Goal: Task Accomplishment & Management: Use online tool/utility

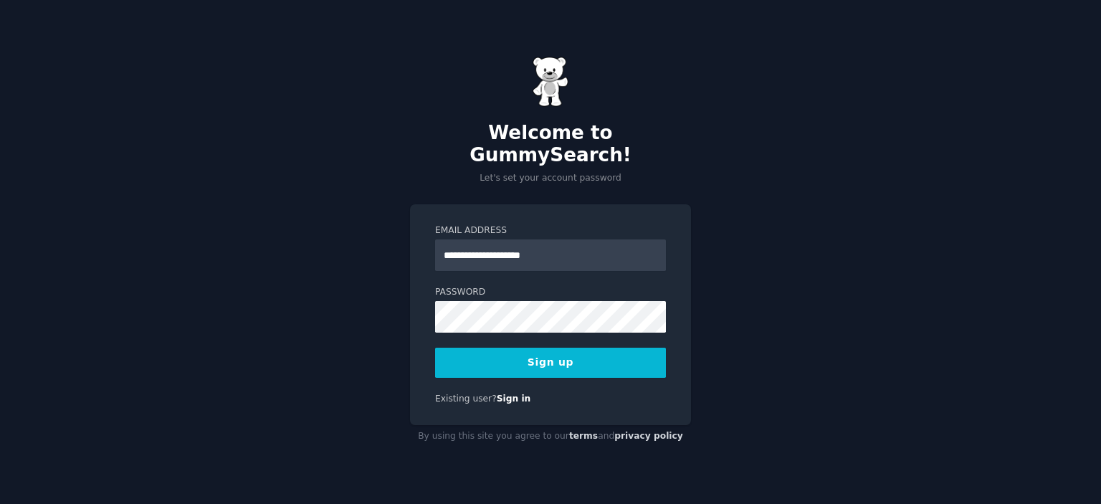
type input "**********"
click at [0, 503] on com-1password-button at bounding box center [0, 504] width 0 height 0
click at [267, 255] on div "**********" at bounding box center [550, 252] width 1101 height 504
click at [584, 363] on button "Sign up" at bounding box center [550, 363] width 231 height 30
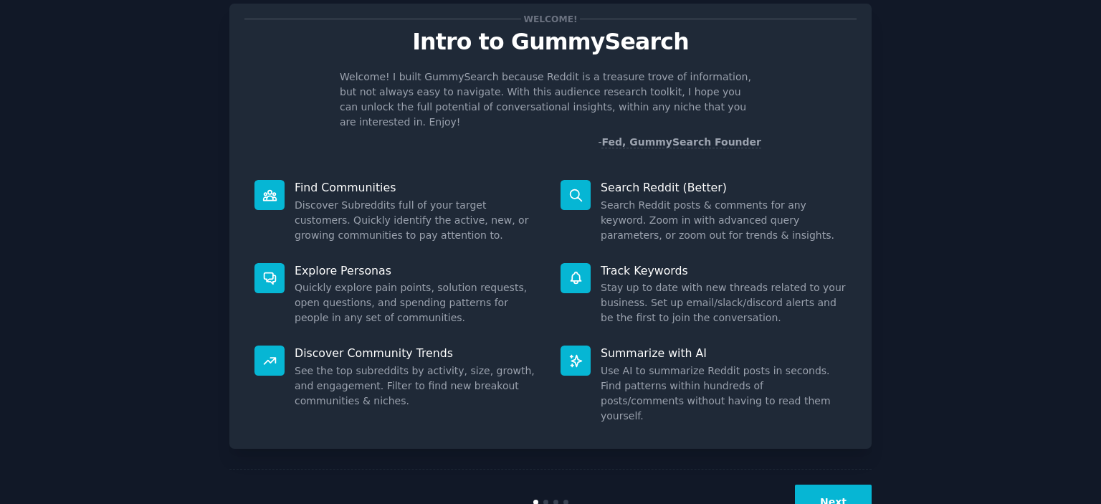
scroll to position [57, 0]
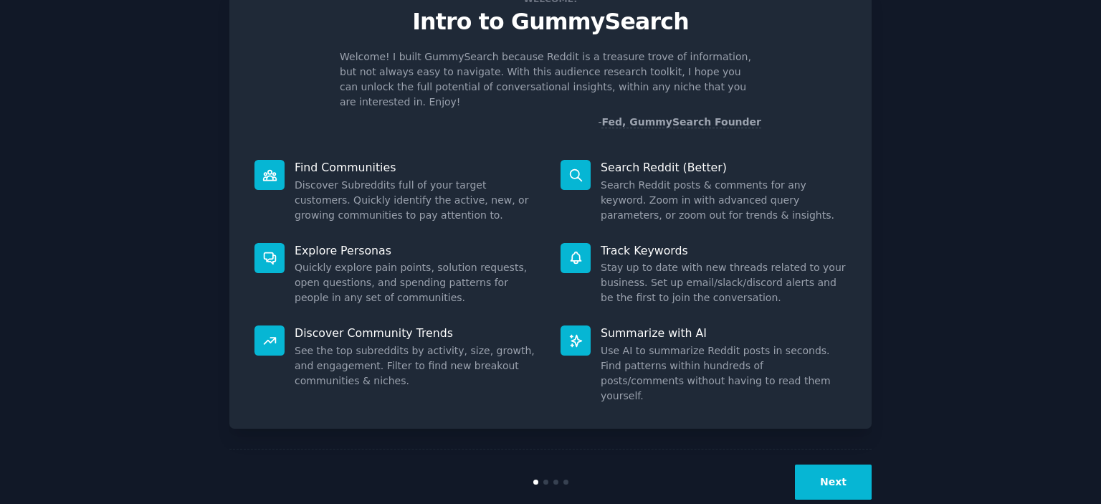
click at [849, 465] on button "Next" at bounding box center [833, 482] width 77 height 35
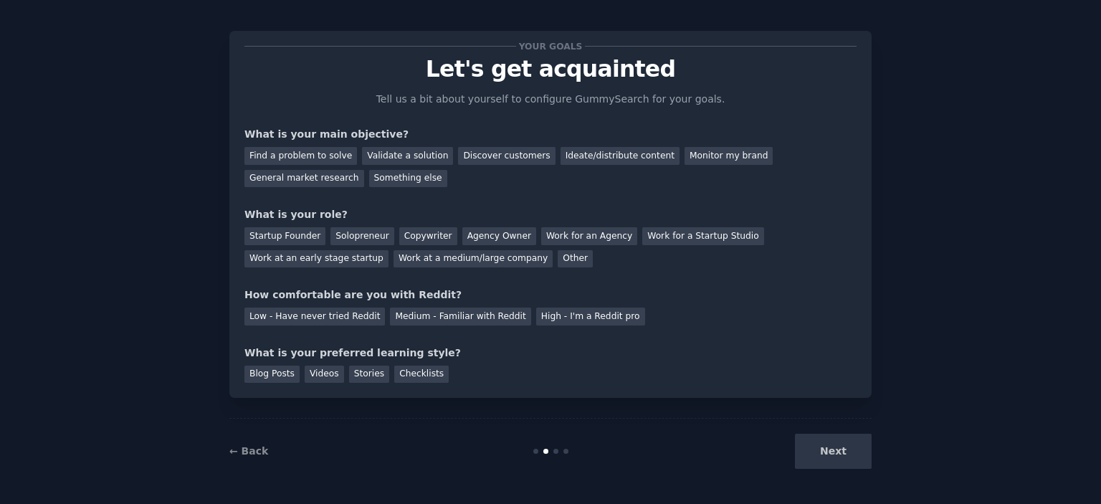
scroll to position [9, 0]
click at [315, 156] on div "Find a problem to solve" at bounding box center [301, 157] width 113 height 18
click at [348, 232] on div "Solopreneur" at bounding box center [362, 237] width 63 height 18
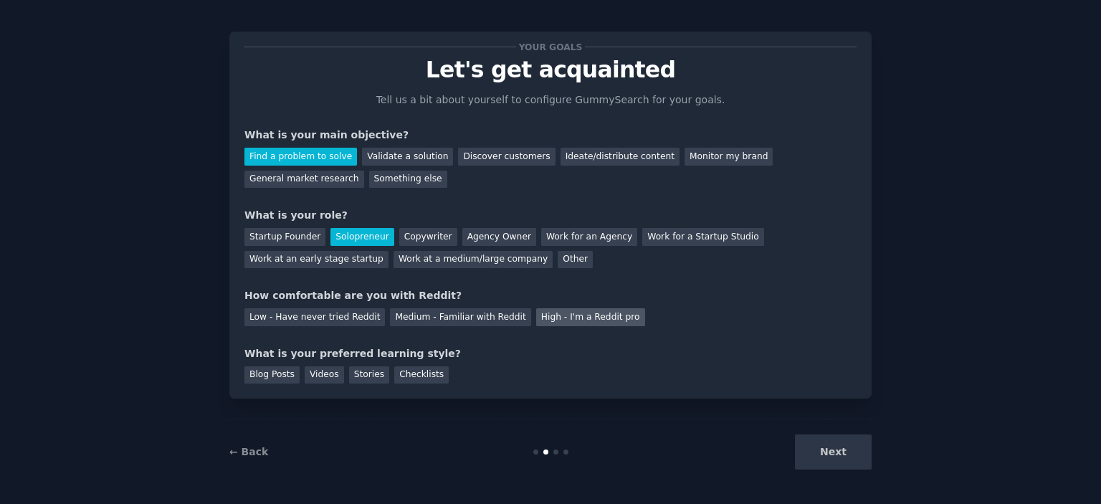
click at [559, 315] on div "High - I'm a Reddit pro" at bounding box center [590, 317] width 109 height 18
click at [832, 447] on div "Next" at bounding box center [765, 452] width 214 height 35
click at [906, 376] on div "Your goals Let's get acquainted Tell us a bit about yourself to configure Gummy…" at bounding box center [550, 247] width 1061 height 473
click at [830, 445] on div "Next" at bounding box center [765, 452] width 214 height 35
click at [863, 460] on div "Next" at bounding box center [765, 452] width 214 height 35
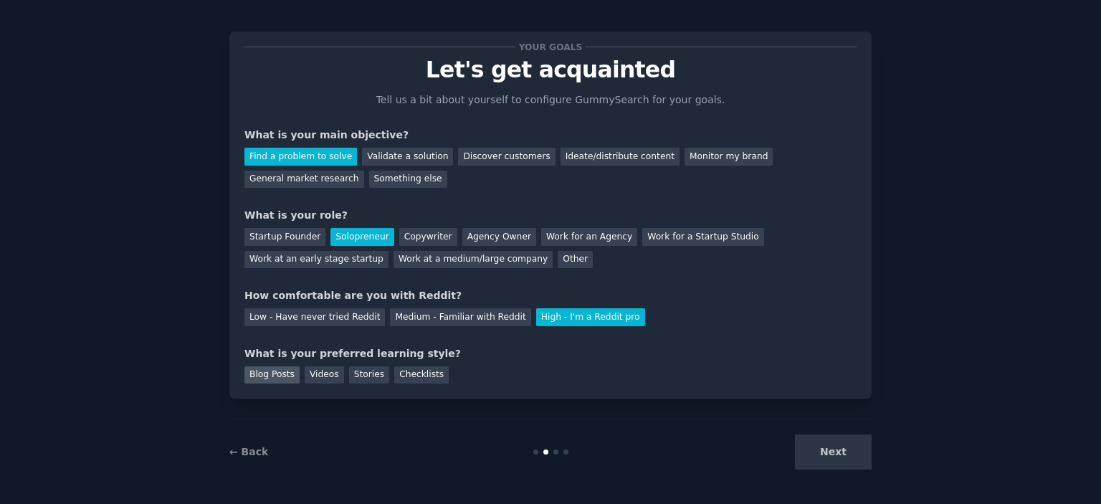
click at [275, 373] on div "Blog Posts" at bounding box center [272, 375] width 55 height 18
click at [820, 449] on button "Next" at bounding box center [833, 452] width 77 height 35
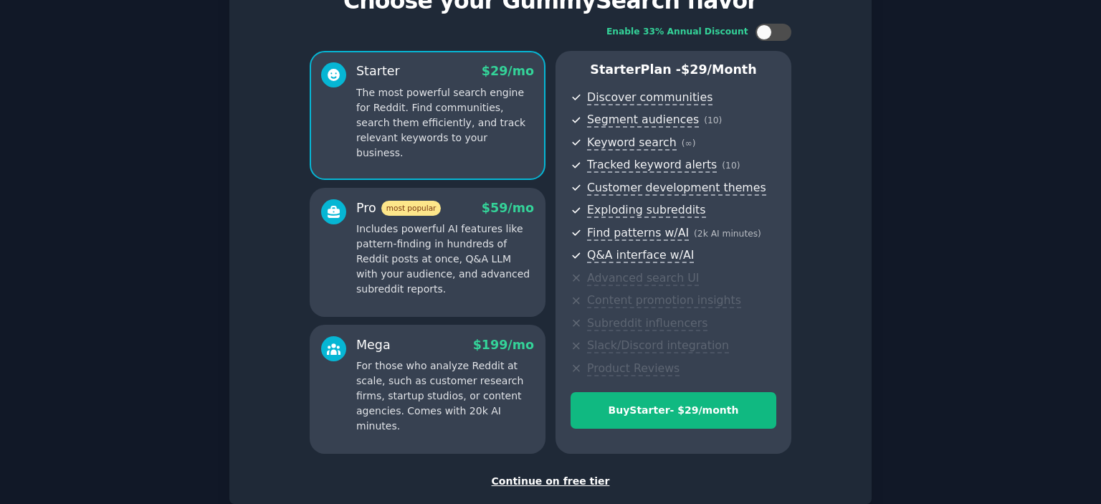
scroll to position [163, 0]
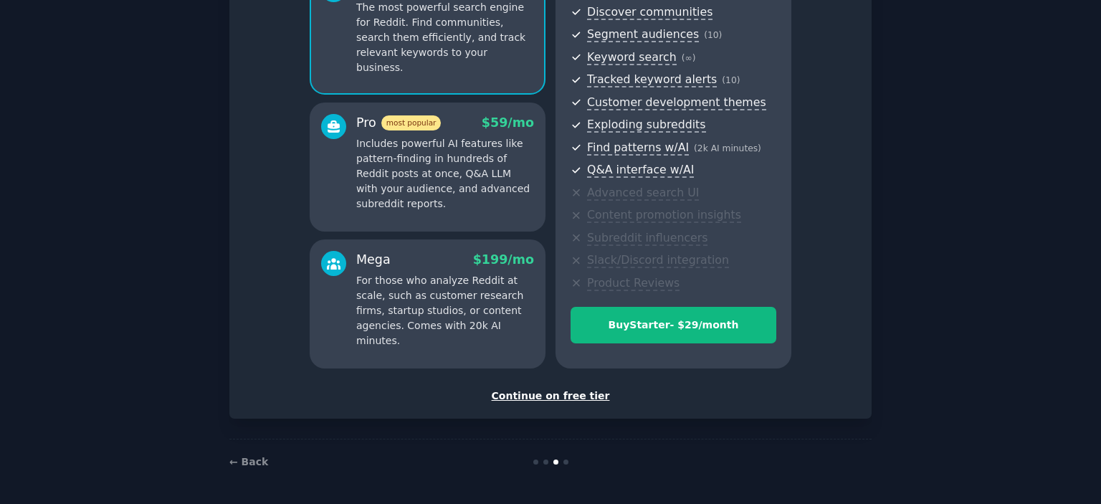
click at [537, 391] on div "Continue on free tier" at bounding box center [551, 396] width 612 height 15
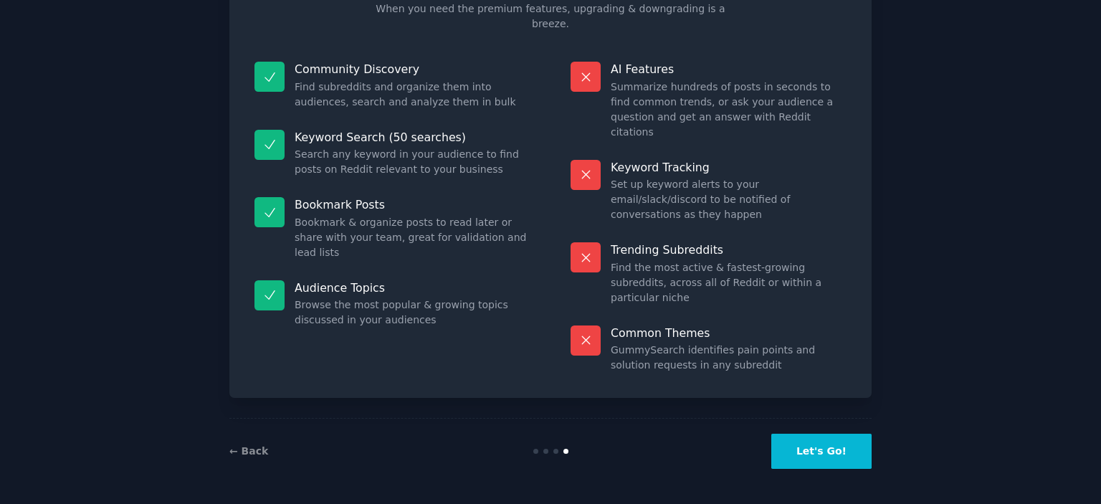
scroll to position [54, 0]
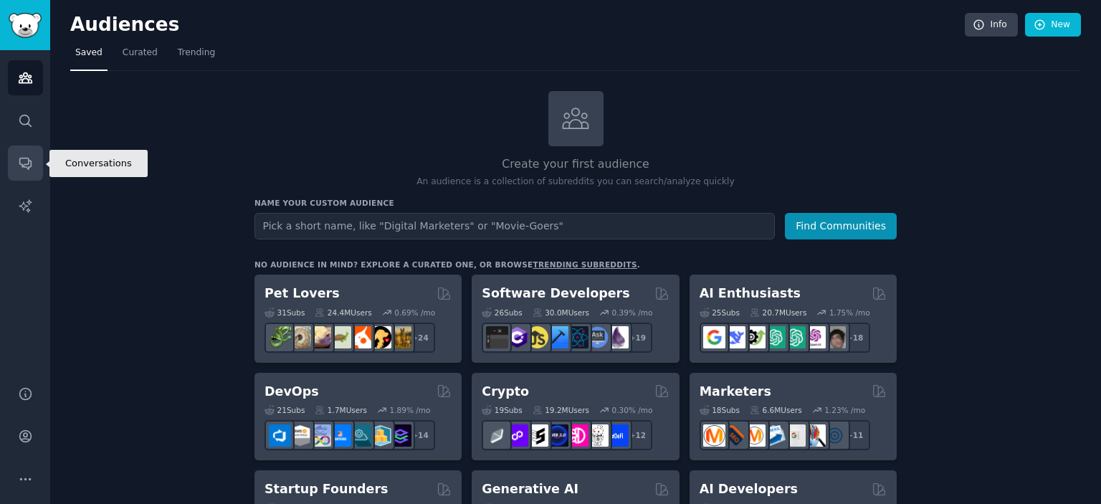
click at [22, 166] on icon "Sidebar" at bounding box center [24, 163] width 11 height 11
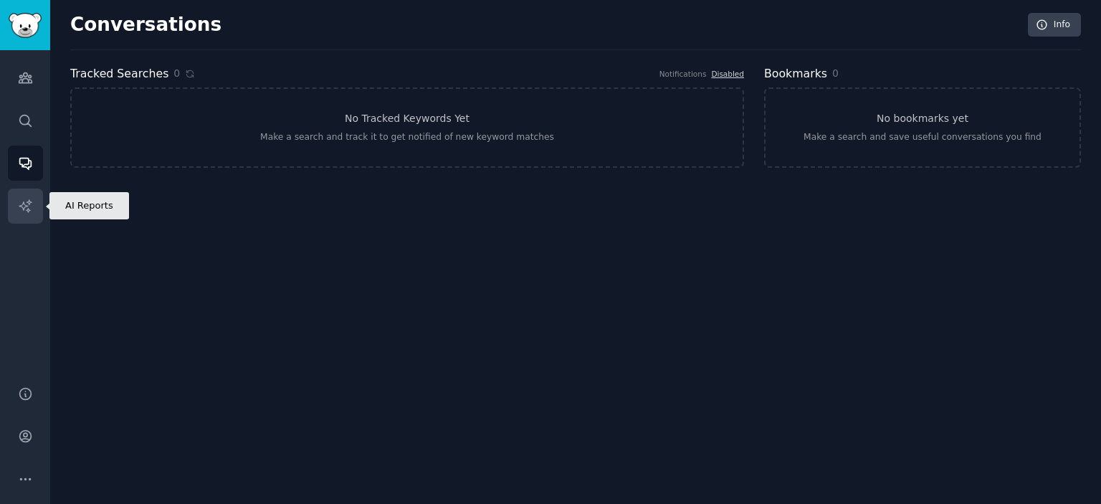
click at [26, 208] on icon "Sidebar" at bounding box center [25, 206] width 15 height 15
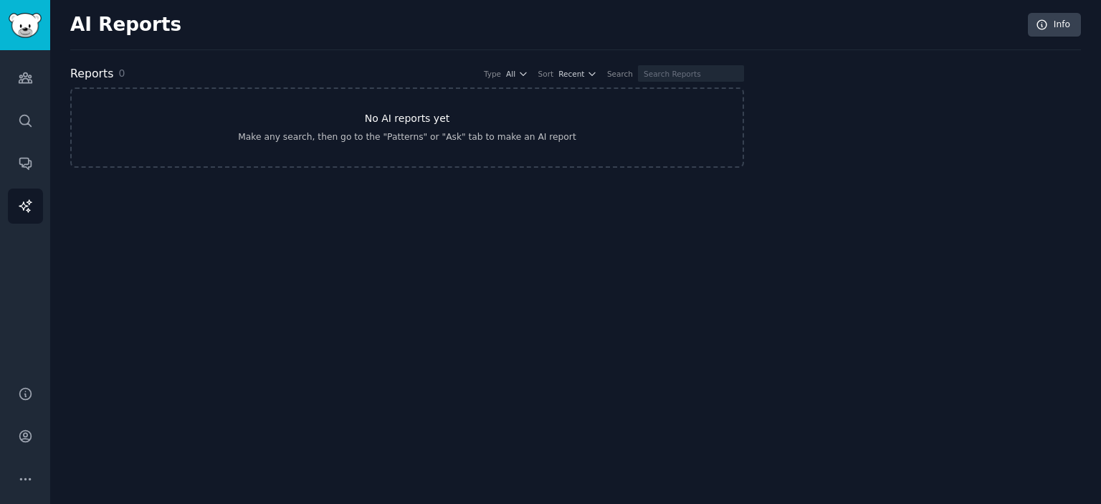
click at [416, 126] on link "No AI reports yet Make any search, then go to the "Patterns" or "Ask" tab to ma…" at bounding box center [407, 127] width 674 height 80
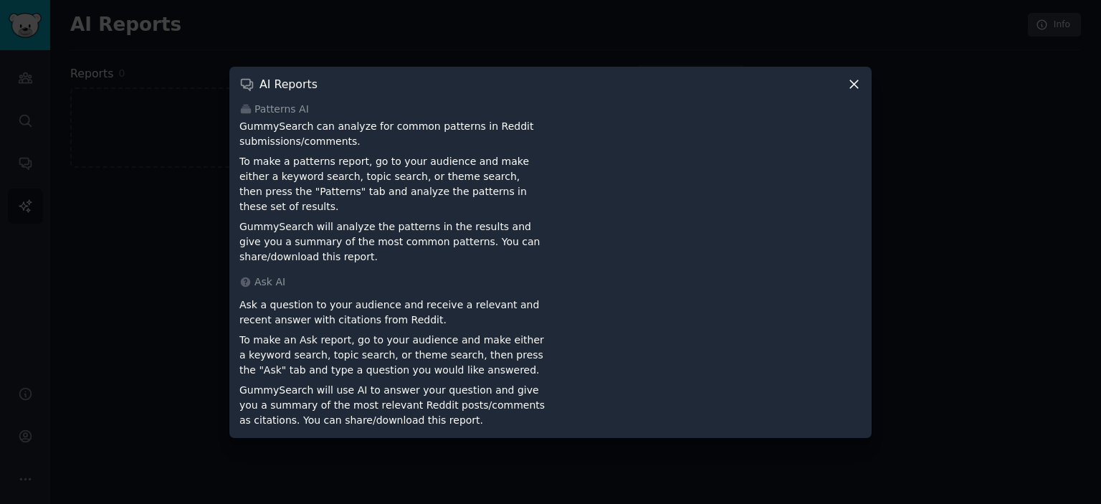
click at [849, 84] on icon at bounding box center [854, 84] width 15 height 15
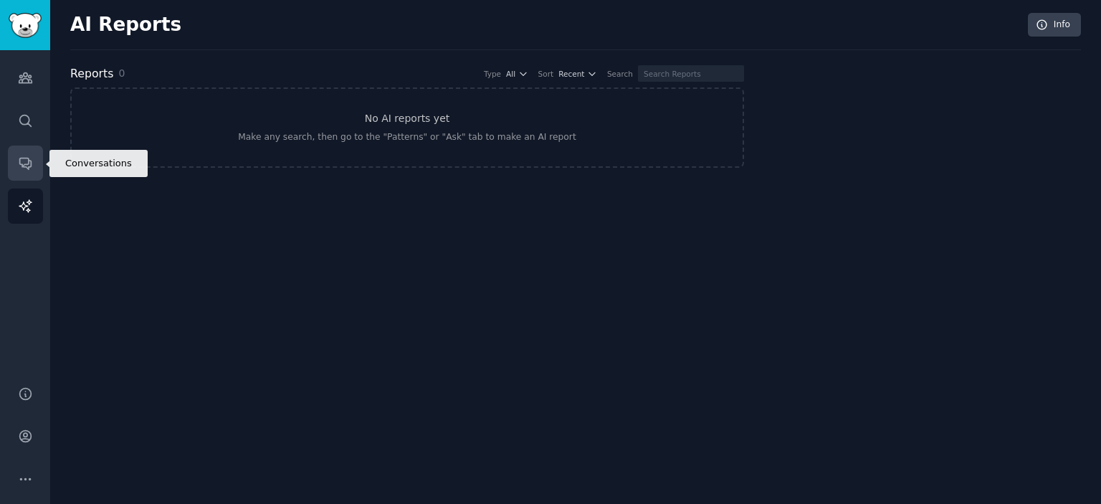
click at [26, 162] on icon "Sidebar" at bounding box center [25, 163] width 15 height 15
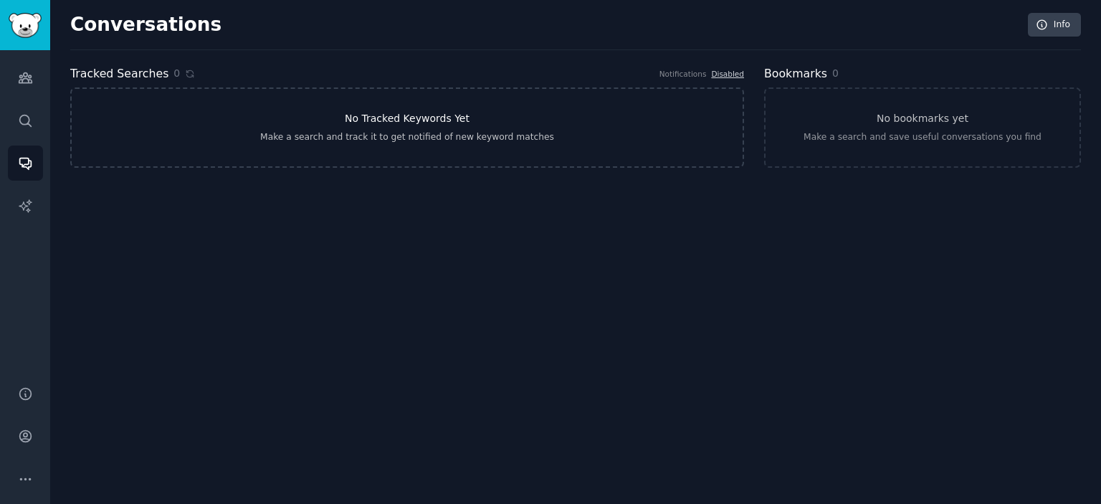
click at [397, 138] on div "Make a search and track it to get notified of new keyword matches" at bounding box center [407, 137] width 294 height 13
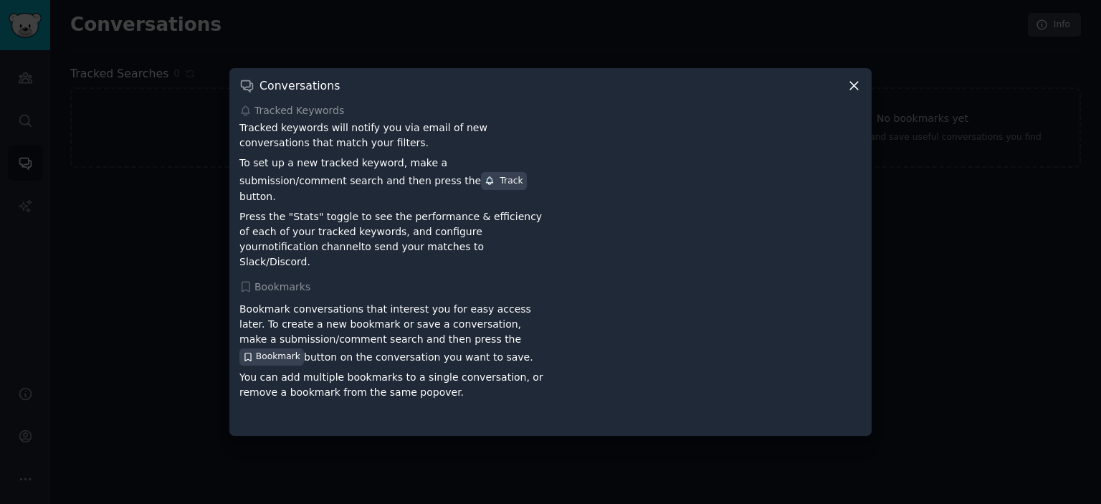
click at [849, 93] on icon at bounding box center [854, 85] width 15 height 15
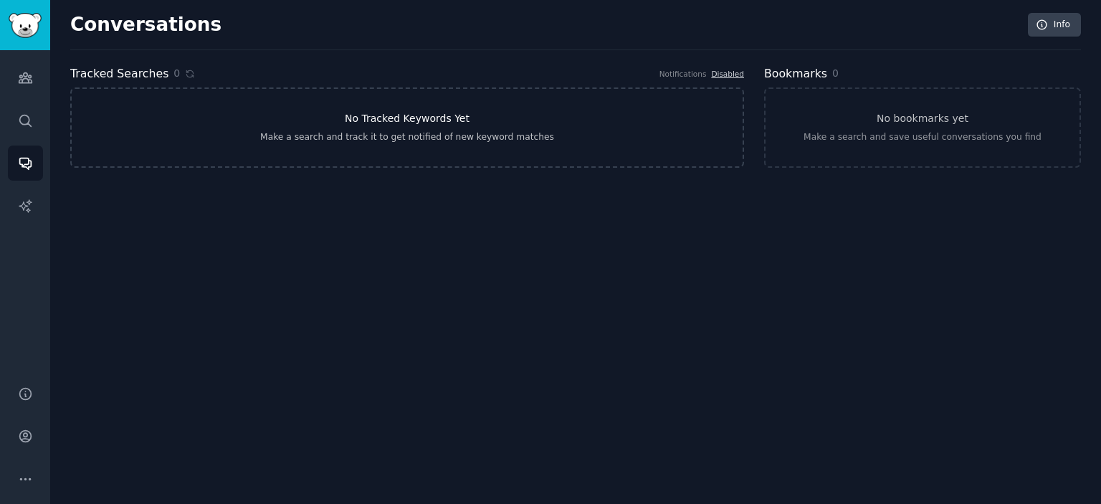
click at [265, 120] on link "No Tracked Keywords Yet Make a search and track it to get notified of new keywo…" at bounding box center [407, 127] width 674 height 80
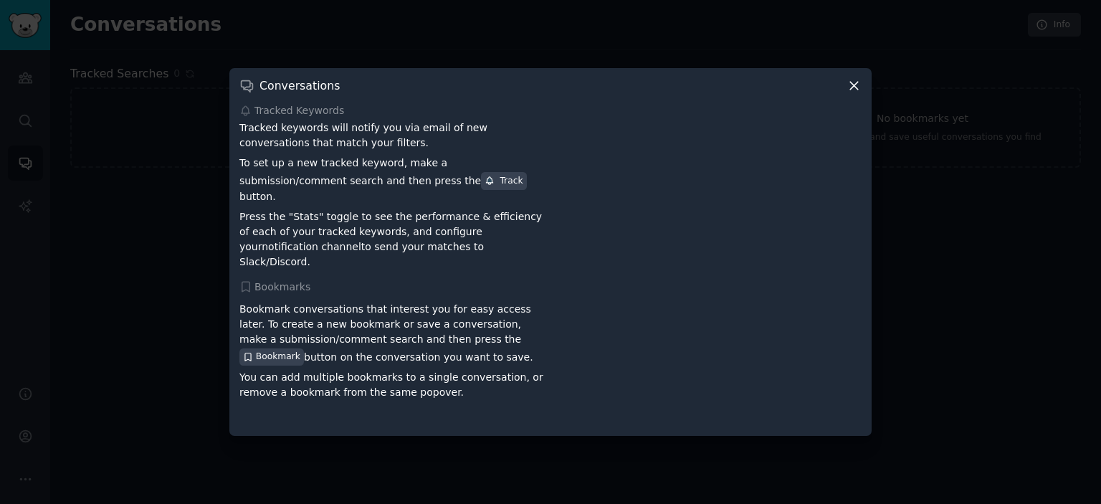
click at [848, 93] on icon at bounding box center [854, 85] width 15 height 15
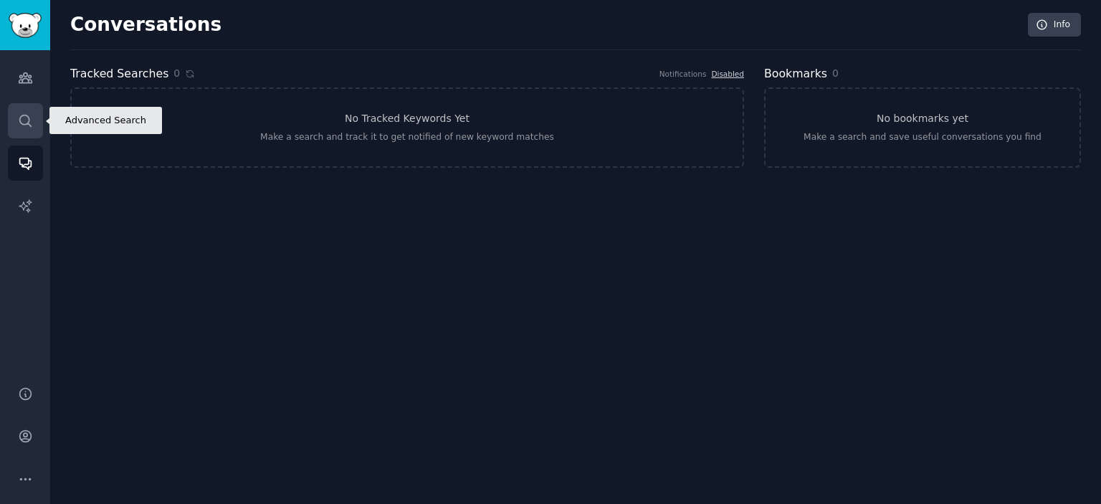
click at [11, 118] on link "Search" at bounding box center [25, 120] width 35 height 35
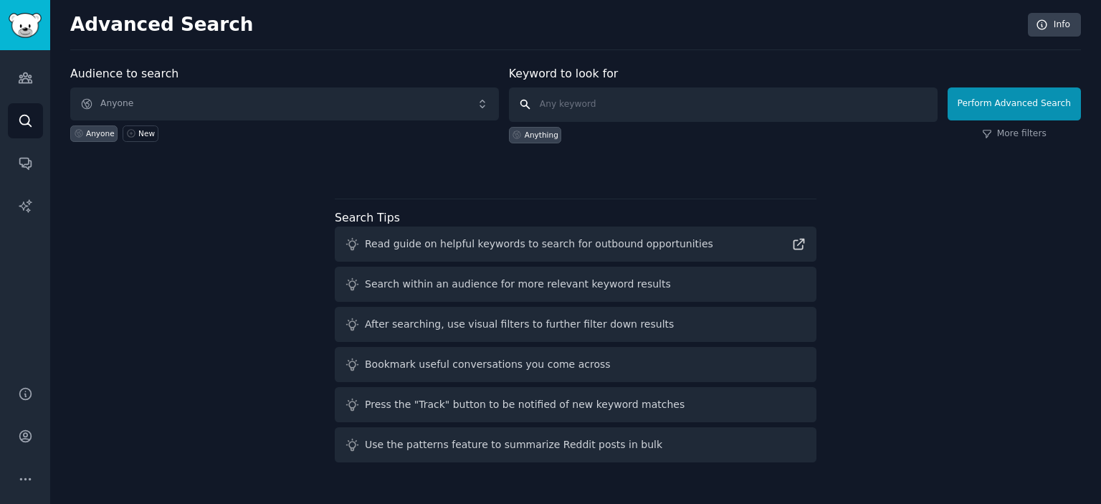
click at [643, 96] on input "text" at bounding box center [723, 104] width 429 height 34
